Goal: Task Accomplishment & Management: Complete application form

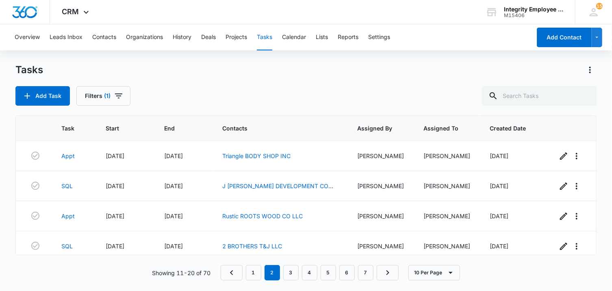
scroll to position [94, 0]
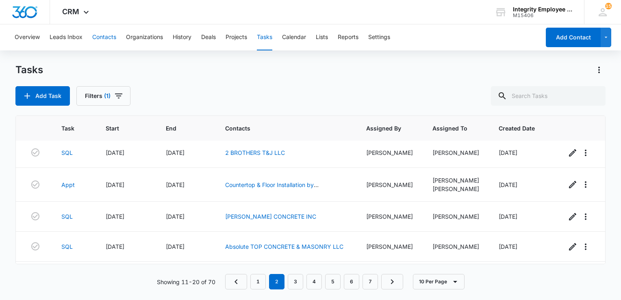
click at [107, 39] on button "Contacts" at bounding box center [104, 37] width 24 height 26
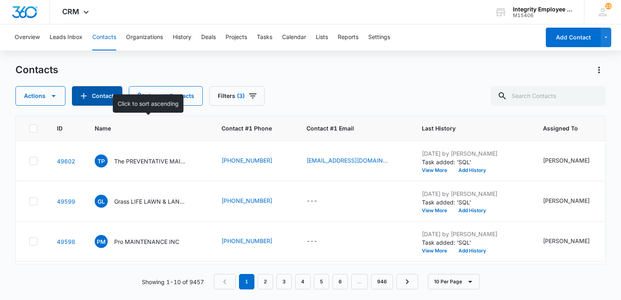
click at [98, 98] on button "Contact" at bounding box center [97, 96] width 50 height 20
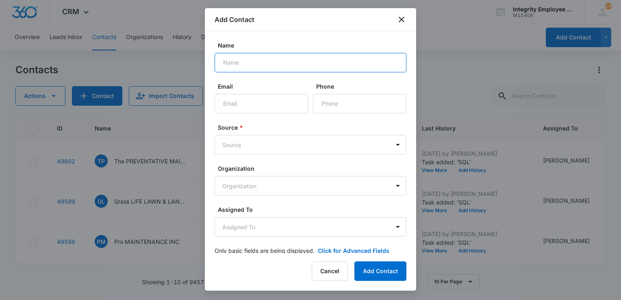
click at [250, 62] on input "Name" at bounding box center [311, 63] width 192 height 20
paste input "K&E REPAIR SOLUTIONS LLC"
type input "K&E REPAIR SOLUTIONS LLC"
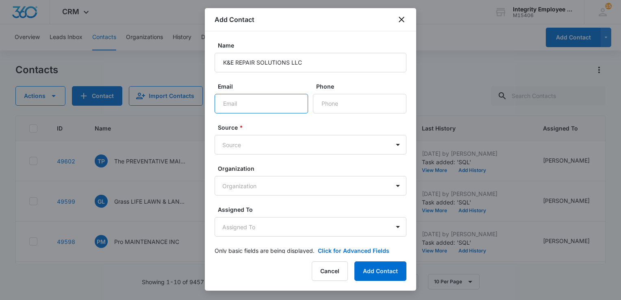
click at [246, 104] on input "Email" at bounding box center [262, 104] width 94 height 20
type input "[EMAIL_ADDRESS][DOMAIN_NAME]"
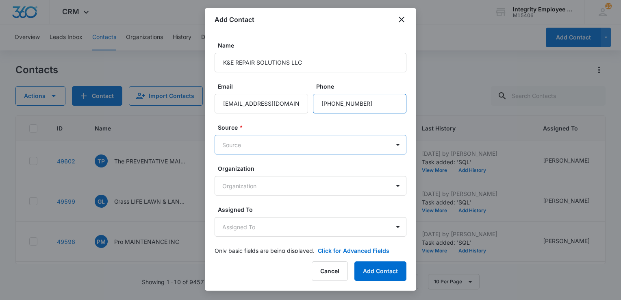
type input "[PHONE_NUMBER]"
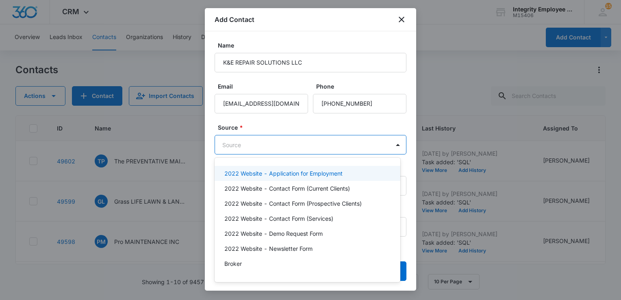
click at [250, 146] on body "CRM Apps Reputation Websites Forms CRM Email Social Shop Payments POS Content A…" at bounding box center [310, 150] width 621 height 300
type input "ins"
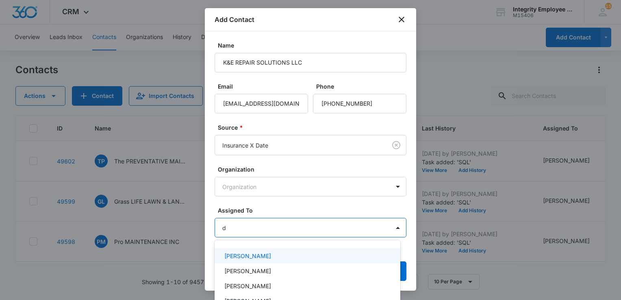
type input "da"
click at [247, 259] on p "[PERSON_NAME]" at bounding box center [247, 256] width 47 height 9
click at [277, 207] on div at bounding box center [310, 150] width 621 height 300
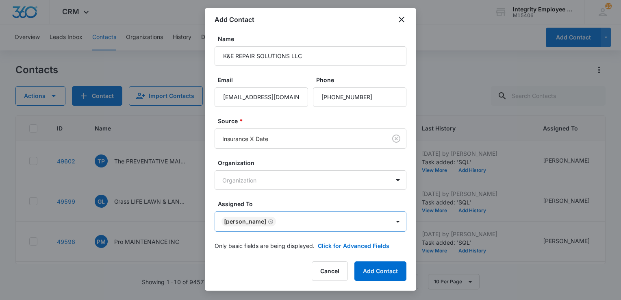
scroll to position [13, 0]
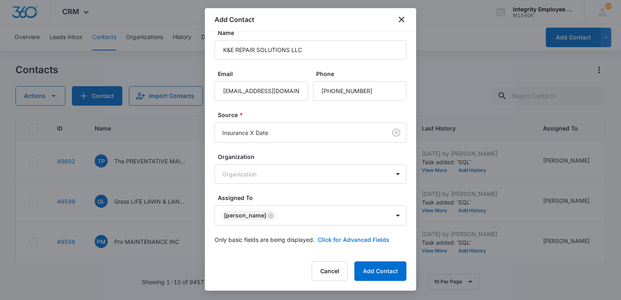
click at [350, 237] on button "Click for Advanced Fields" at bounding box center [354, 239] width 72 height 9
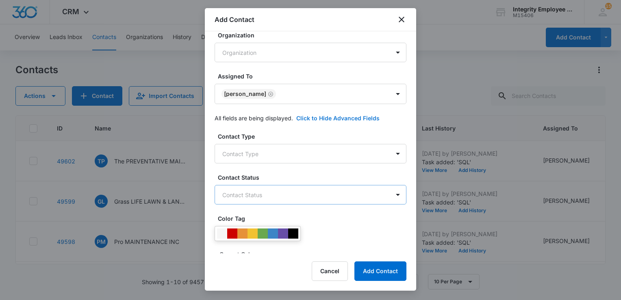
scroll to position [135, 0]
click at [263, 151] on body "CRM Apps Reputation Websites Forms CRM Email Social Shop Payments POS Content A…" at bounding box center [310, 150] width 621 height 300
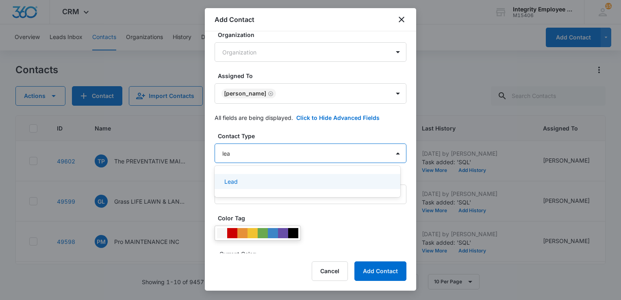
type input "lead"
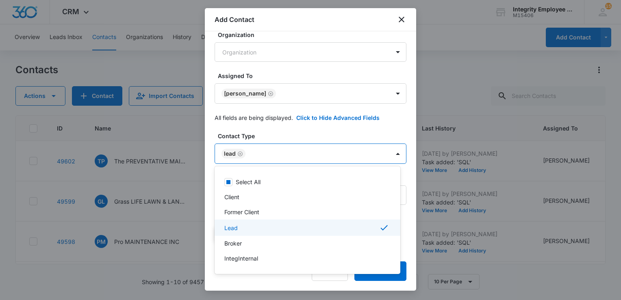
click at [275, 137] on div at bounding box center [310, 150] width 621 height 300
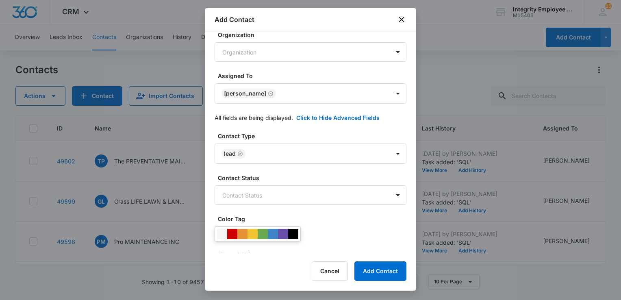
scroll to position [175, 0]
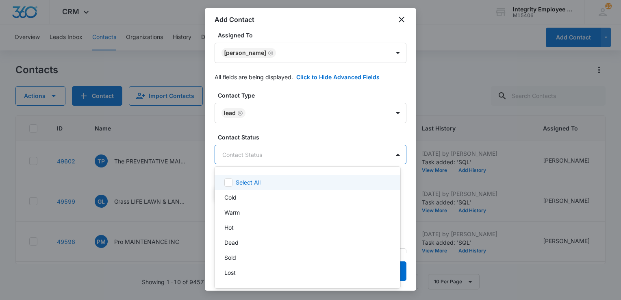
click at [253, 156] on body "CRM Apps Reputation Websites Forms CRM Email Social Shop Payments POS Content A…" at bounding box center [310, 150] width 621 height 300
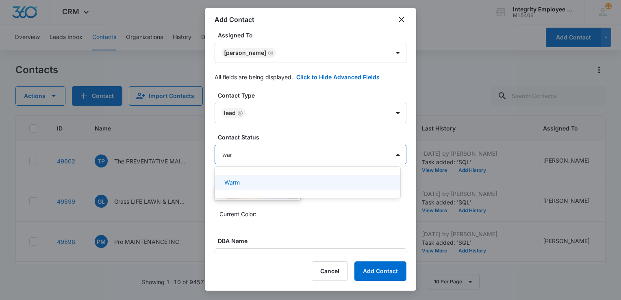
type input "warm"
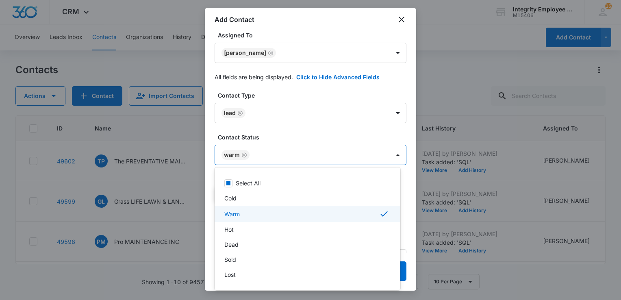
click at [275, 135] on div at bounding box center [310, 150] width 621 height 300
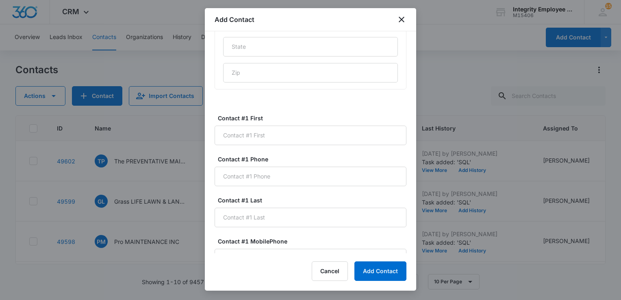
scroll to position [500, 0]
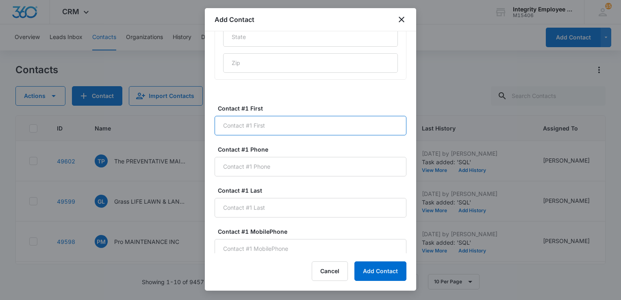
click at [283, 129] on input "Contact #1 First" at bounding box center [311, 126] width 192 height 20
type input "G"
type input "[PERSON_NAME]"
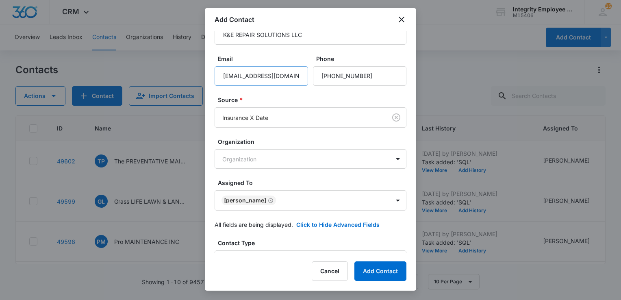
scroll to position [41, 0]
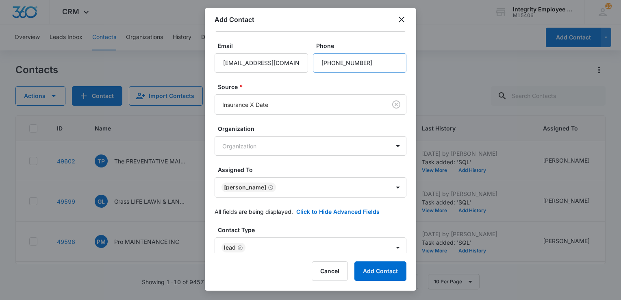
type input "[PHONE_NUMBER]"
click at [369, 64] on input "Phone" at bounding box center [360, 63] width 94 height 20
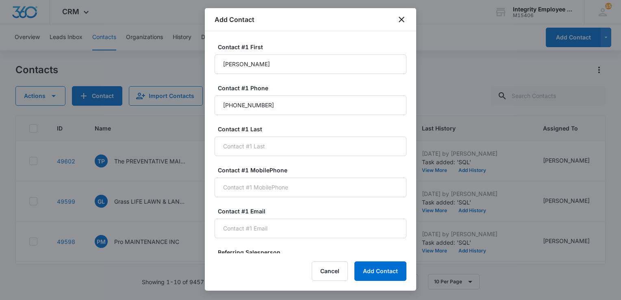
scroll to position [651, 0]
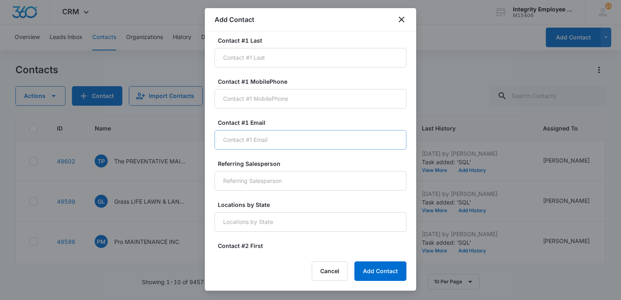
type input "[PHONE_NUMBER]"
click at [273, 141] on input "Contact #1 Email" at bounding box center [311, 140] width 192 height 20
type input "[EMAIL_ADDRESS][DOMAIN_NAME]"
click at [374, 277] on button "Add Contact" at bounding box center [381, 271] width 52 height 20
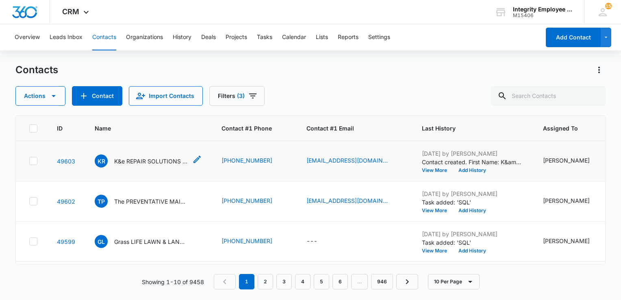
click at [152, 160] on p "K&e REPAIR SOLUTIONS LLC" at bounding box center [150, 161] width 73 height 9
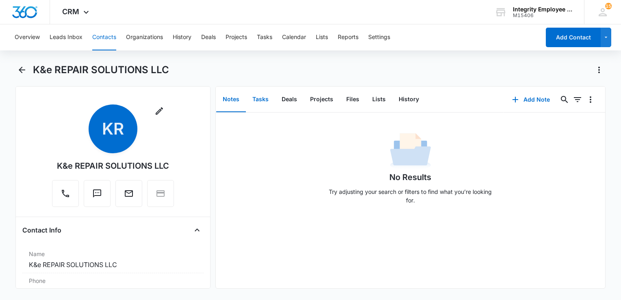
click at [259, 98] on button "Tasks" at bounding box center [260, 99] width 29 height 25
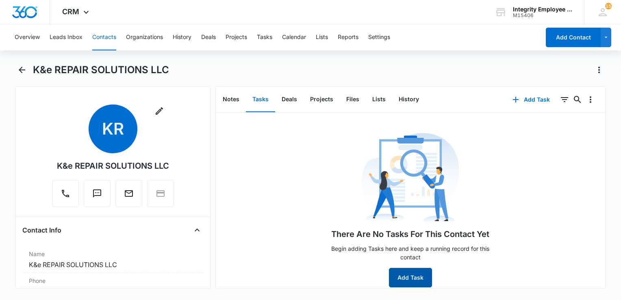
click at [404, 270] on button "Add Task" at bounding box center [410, 278] width 43 height 20
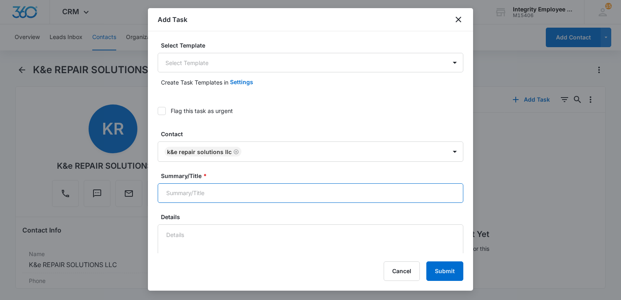
click at [215, 196] on input "Summary/Title *" at bounding box center [311, 193] width 306 height 20
type input "S"
type input "Appt"
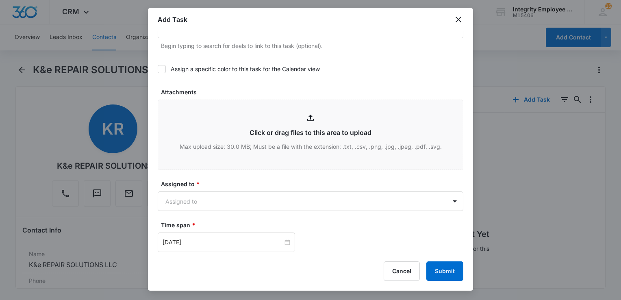
scroll to position [408, 0]
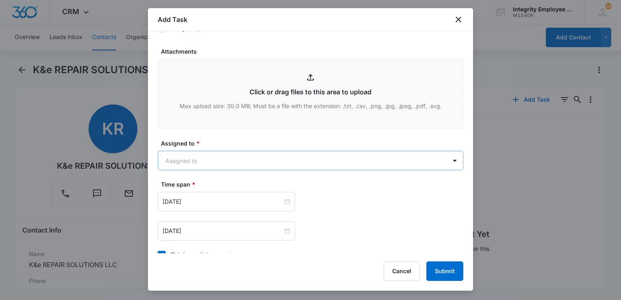
type textarea "10/10- In person appointment set with [PERSON_NAME], they are currently with [P…"
click at [274, 163] on body "CRM Apps Reputation Websites Forms CRM Email Social Shop Payments POS Content A…" at bounding box center [310, 150] width 621 height 300
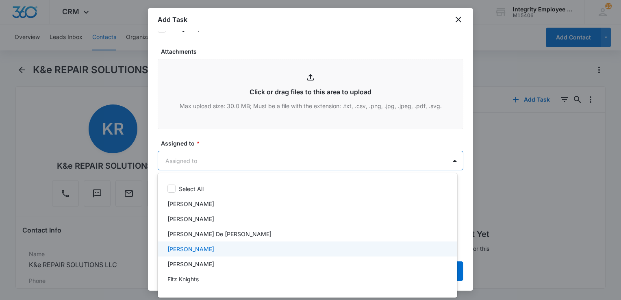
click at [201, 248] on p "[PERSON_NAME]" at bounding box center [191, 249] width 47 height 9
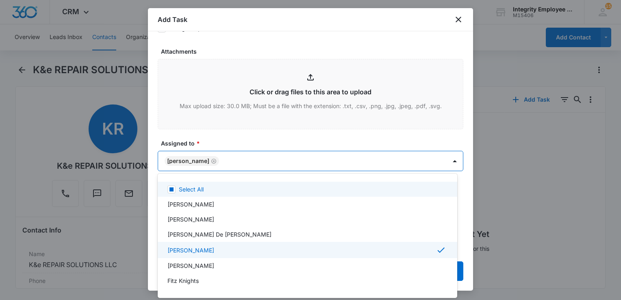
click at [247, 142] on div at bounding box center [310, 150] width 621 height 300
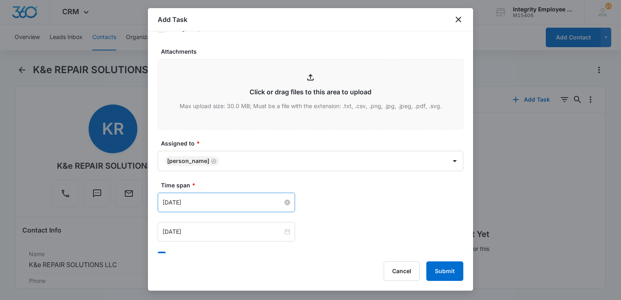
click at [215, 202] on input "[DATE]" at bounding box center [223, 202] width 120 height 9
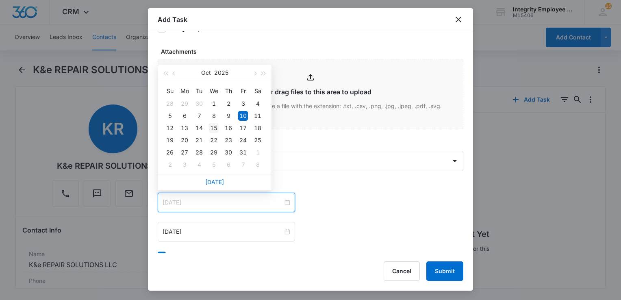
type input "[DATE]"
click at [217, 128] on div "15" at bounding box center [214, 128] width 10 height 10
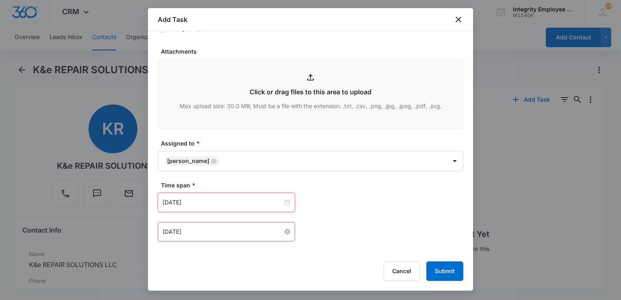
click at [198, 231] on input "[DATE]" at bounding box center [223, 231] width 120 height 9
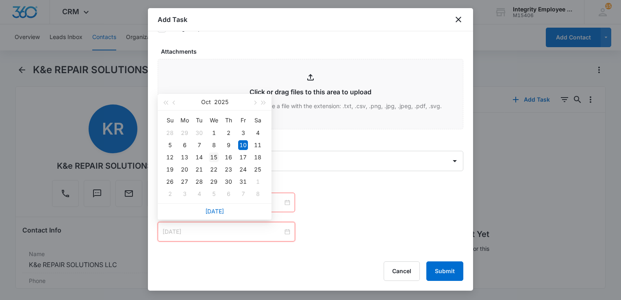
type input "[DATE]"
click at [216, 157] on div "15" at bounding box center [214, 157] width 10 height 10
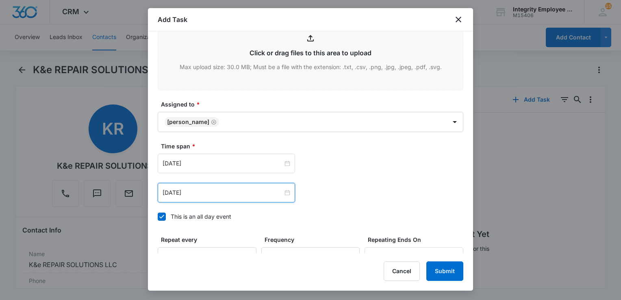
scroll to position [529, 0]
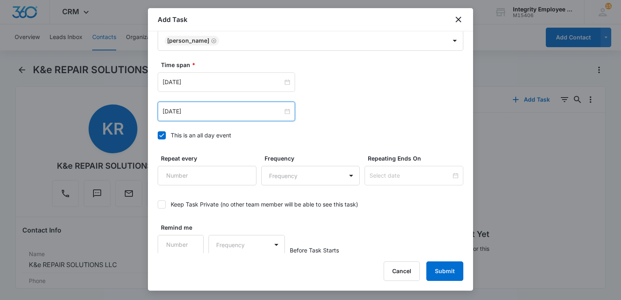
click at [208, 133] on div "This is an all day event" at bounding box center [201, 135] width 61 height 9
click at [158, 135] on input "This is an all day event" at bounding box center [158, 135] width 0 height 0
type input "[DATE]"
type input "12:00 am"
type input "[DATE]"
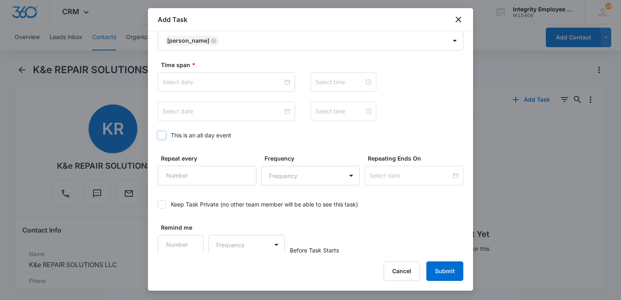
type input "12:00 am"
click at [323, 81] on input "12:00 am" at bounding box center [339, 82] width 49 height 9
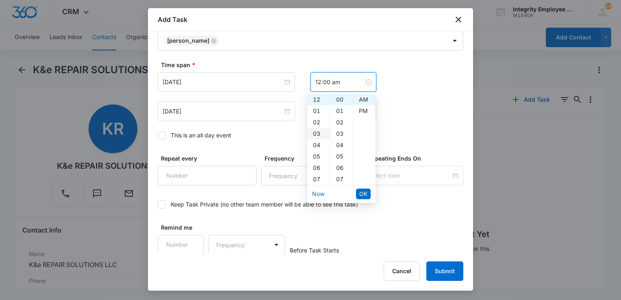
click at [315, 134] on div "03" at bounding box center [318, 133] width 23 height 11
click at [362, 111] on div "PM" at bounding box center [364, 110] width 22 height 11
type input "3:00 pm"
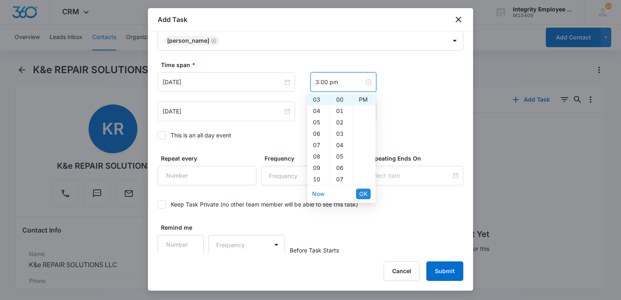
click at [363, 194] on span "OK" at bounding box center [363, 193] width 8 height 9
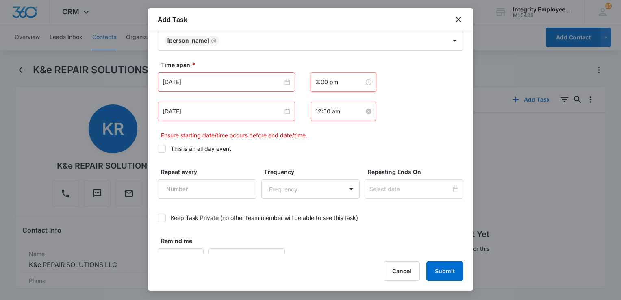
click at [323, 110] on input "12:00 am" at bounding box center [339, 111] width 49 height 9
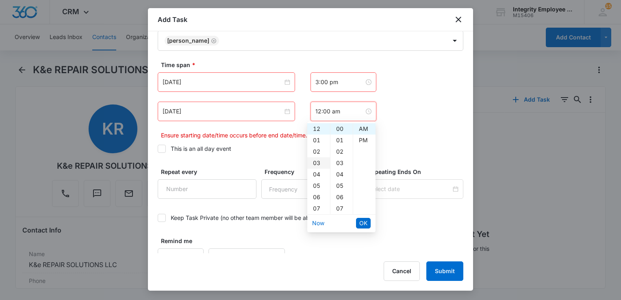
click at [319, 163] on div "03" at bounding box center [318, 162] width 23 height 11
click at [341, 178] on div "15" at bounding box center [342, 177] width 22 height 11
click at [365, 139] on div "PM" at bounding box center [364, 140] width 22 height 11
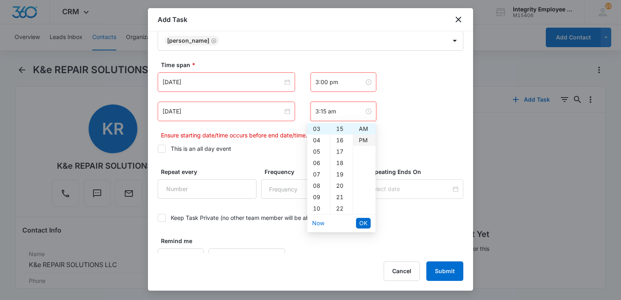
type input "3:15 pm"
click at [364, 223] on span "OK" at bounding box center [363, 223] width 8 height 9
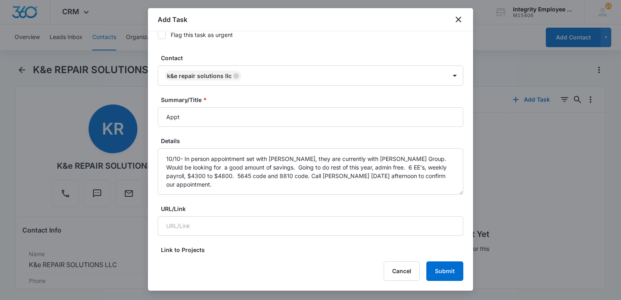
scroll to position [0, 0]
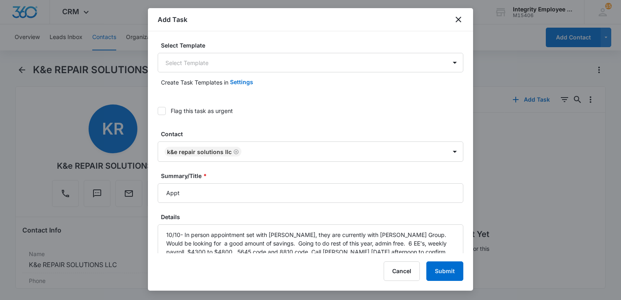
click at [162, 110] on icon at bounding box center [161, 111] width 5 height 4
click at [158, 111] on input "Flag this task as urgent" at bounding box center [158, 111] width 0 height 0
click at [449, 273] on button "Submit" at bounding box center [444, 271] width 37 height 20
